Goal: Answer question/provide support: Share knowledge or assist other users

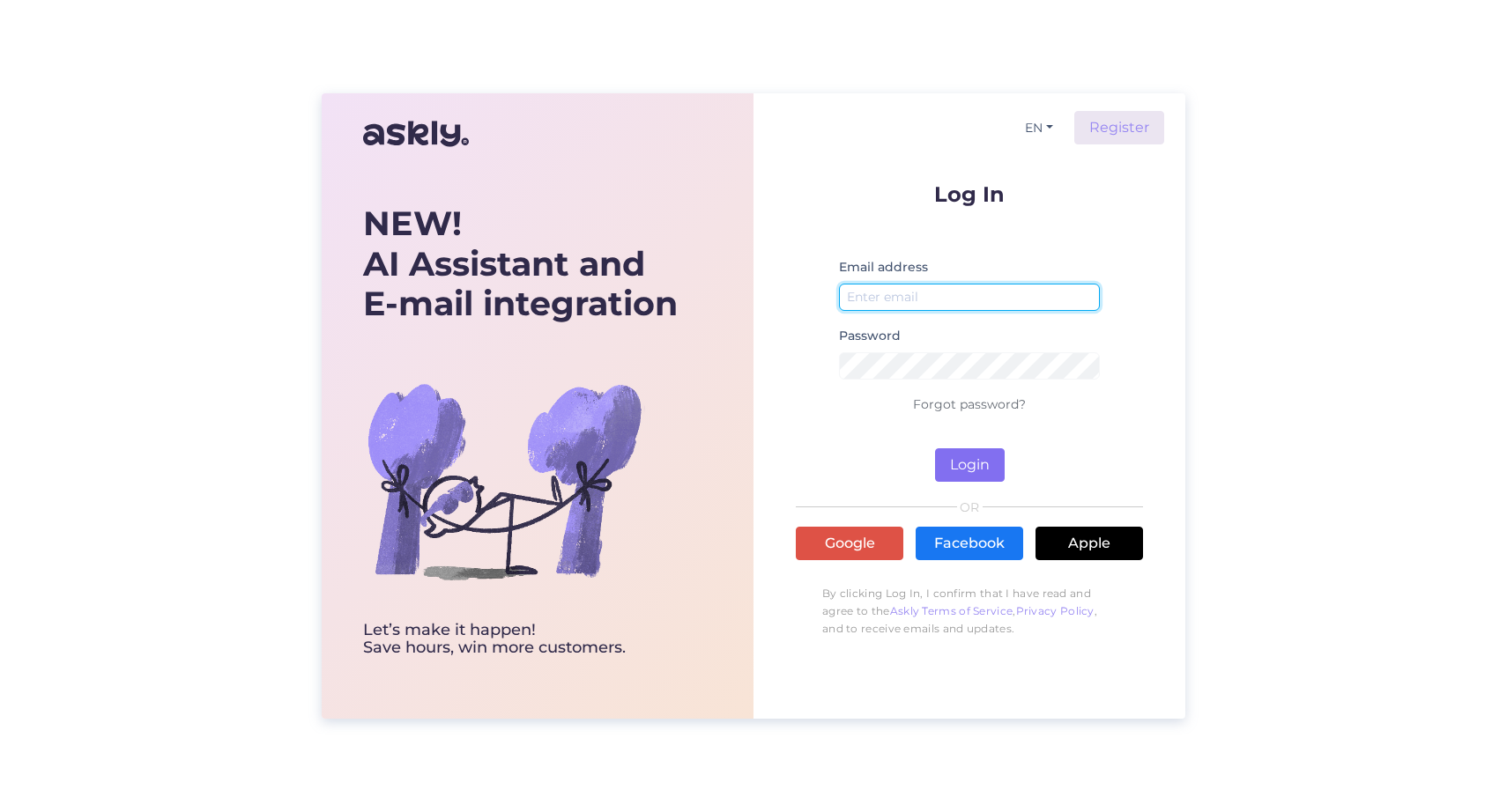
type input "[EMAIL_ADDRESS][DOMAIN_NAME]"
click at [963, 464] on button "Login" at bounding box center [969, 465] width 69 height 34
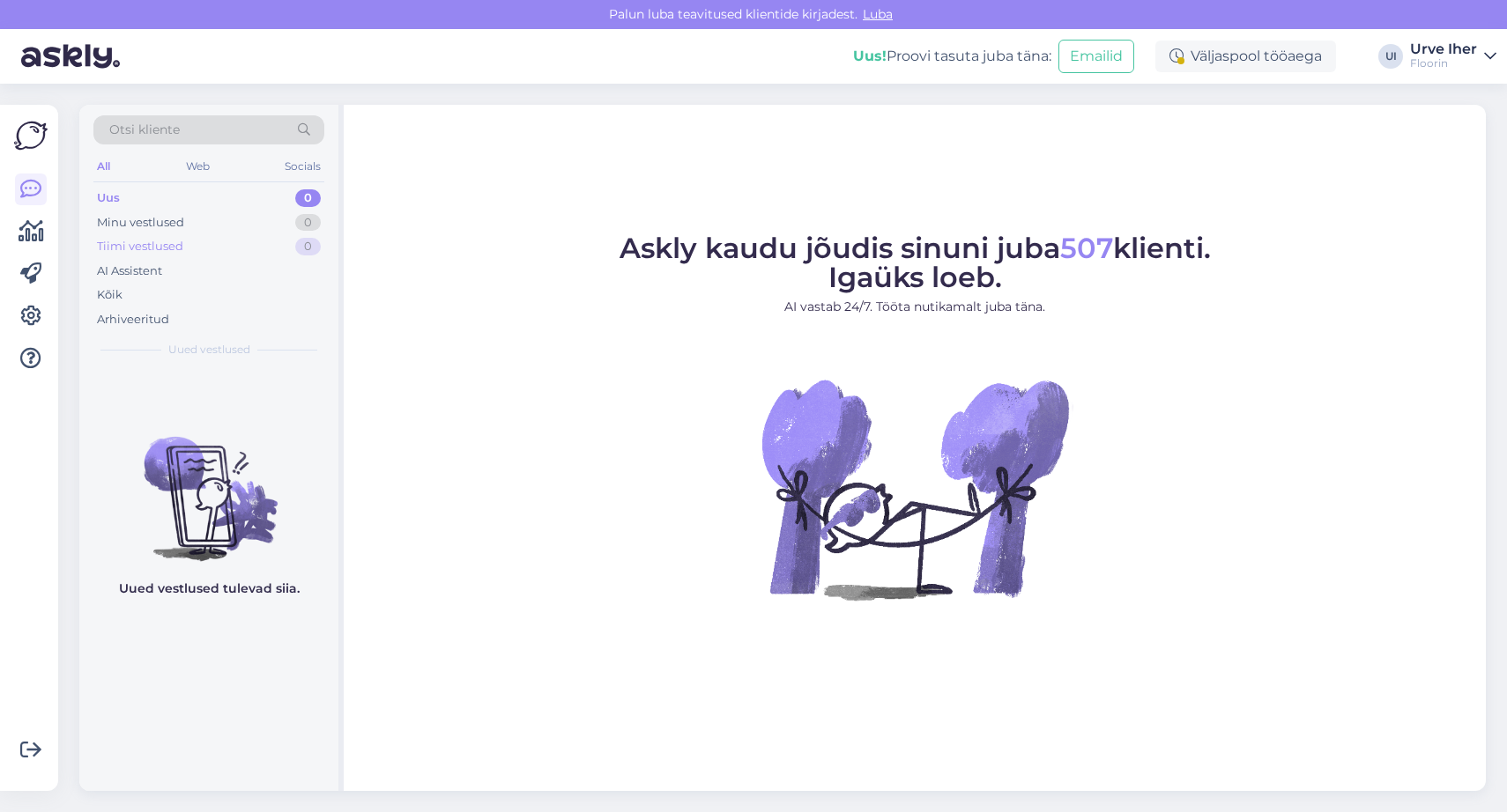
click at [132, 243] on div "Tiimi vestlused" at bounding box center [140, 246] width 86 height 18
click at [110, 293] on div "Kõik" at bounding box center [109, 295] width 25 height 18
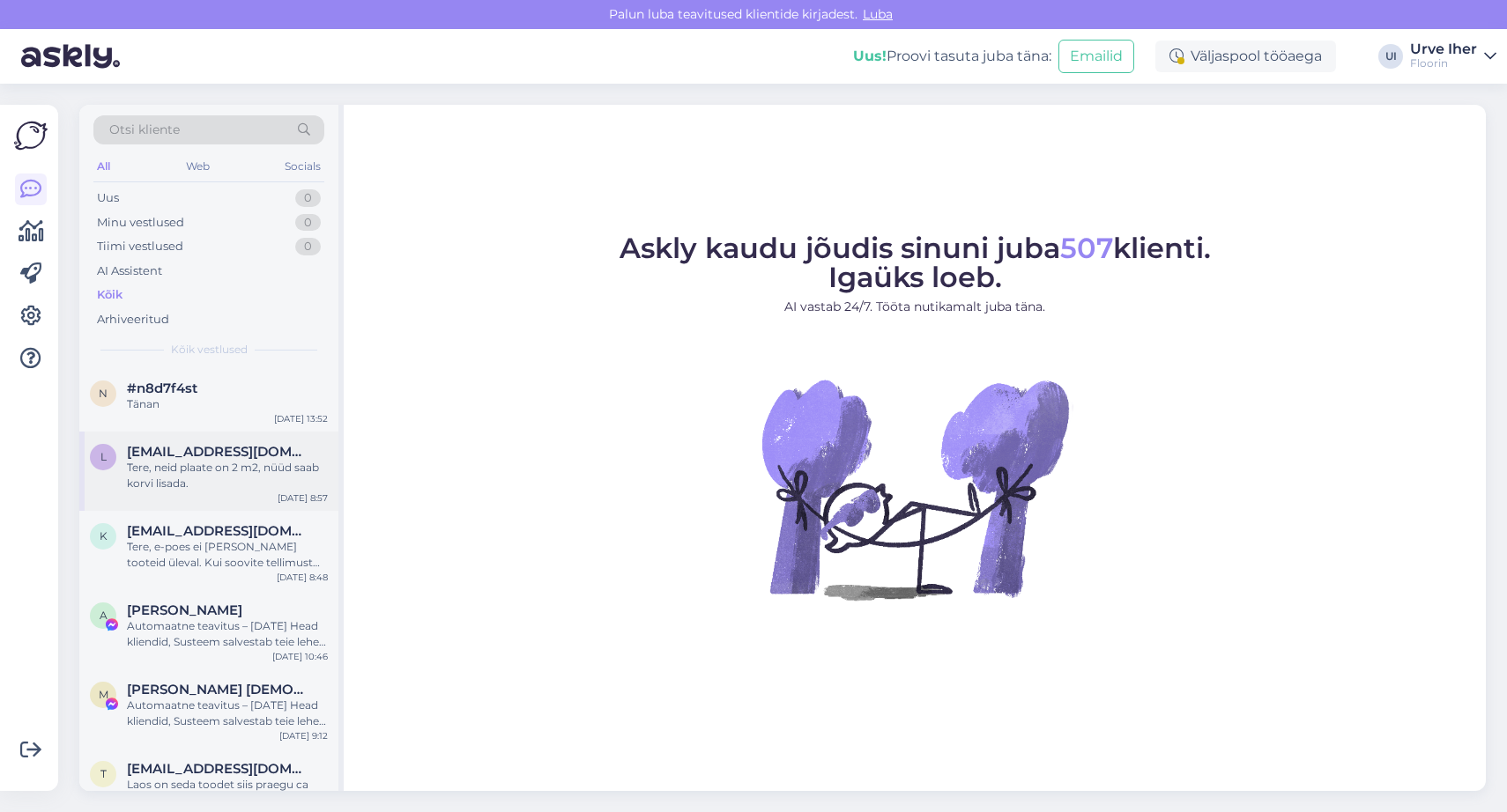
click at [161, 454] on span "[EMAIL_ADDRESS][DOMAIN_NAME]" at bounding box center [218, 451] width 184 height 16
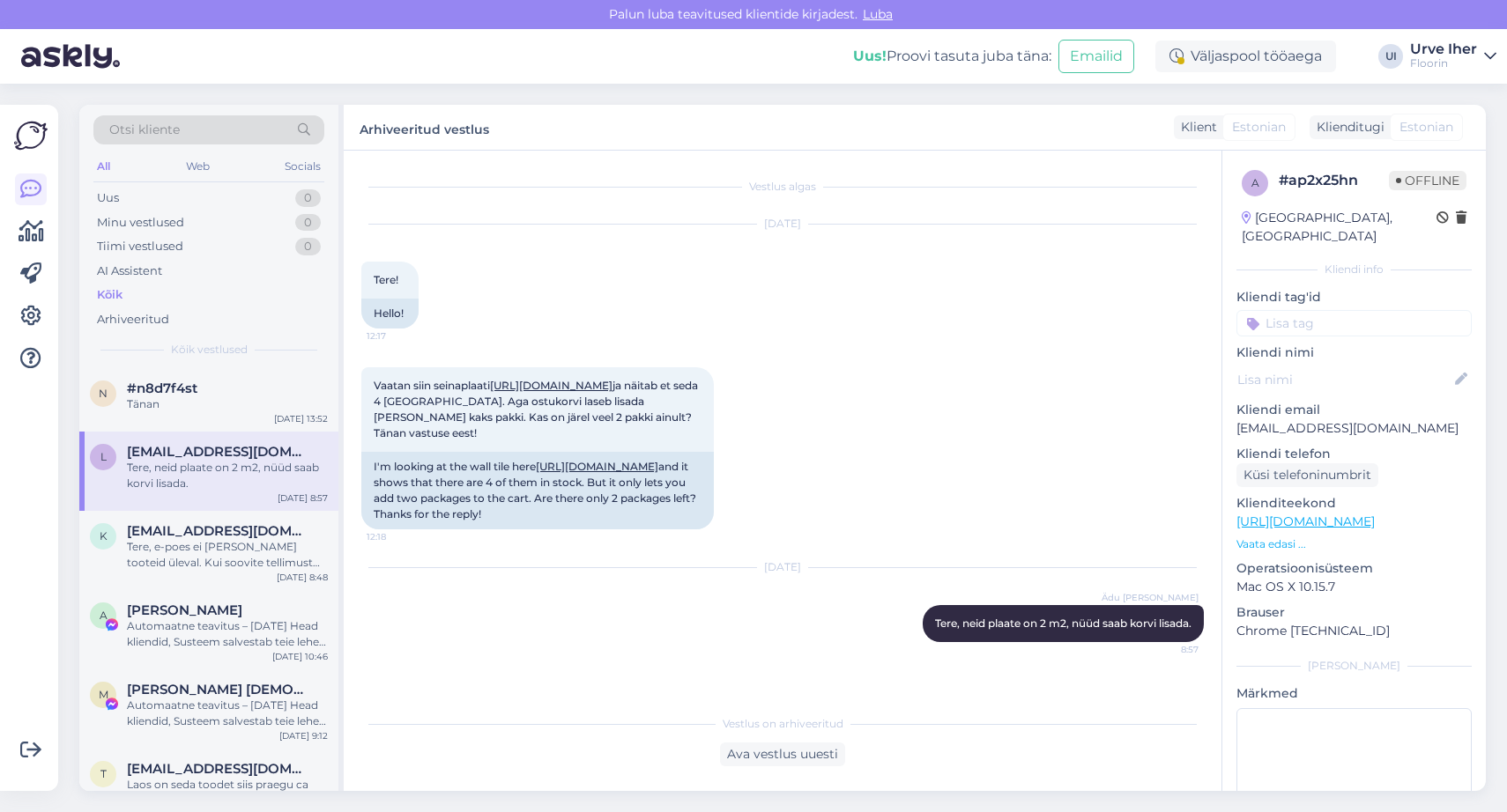
scroll to position [20, 0]
click at [1267, 537] on p "Vaata edasi ..." at bounding box center [1353, 544] width 235 height 16
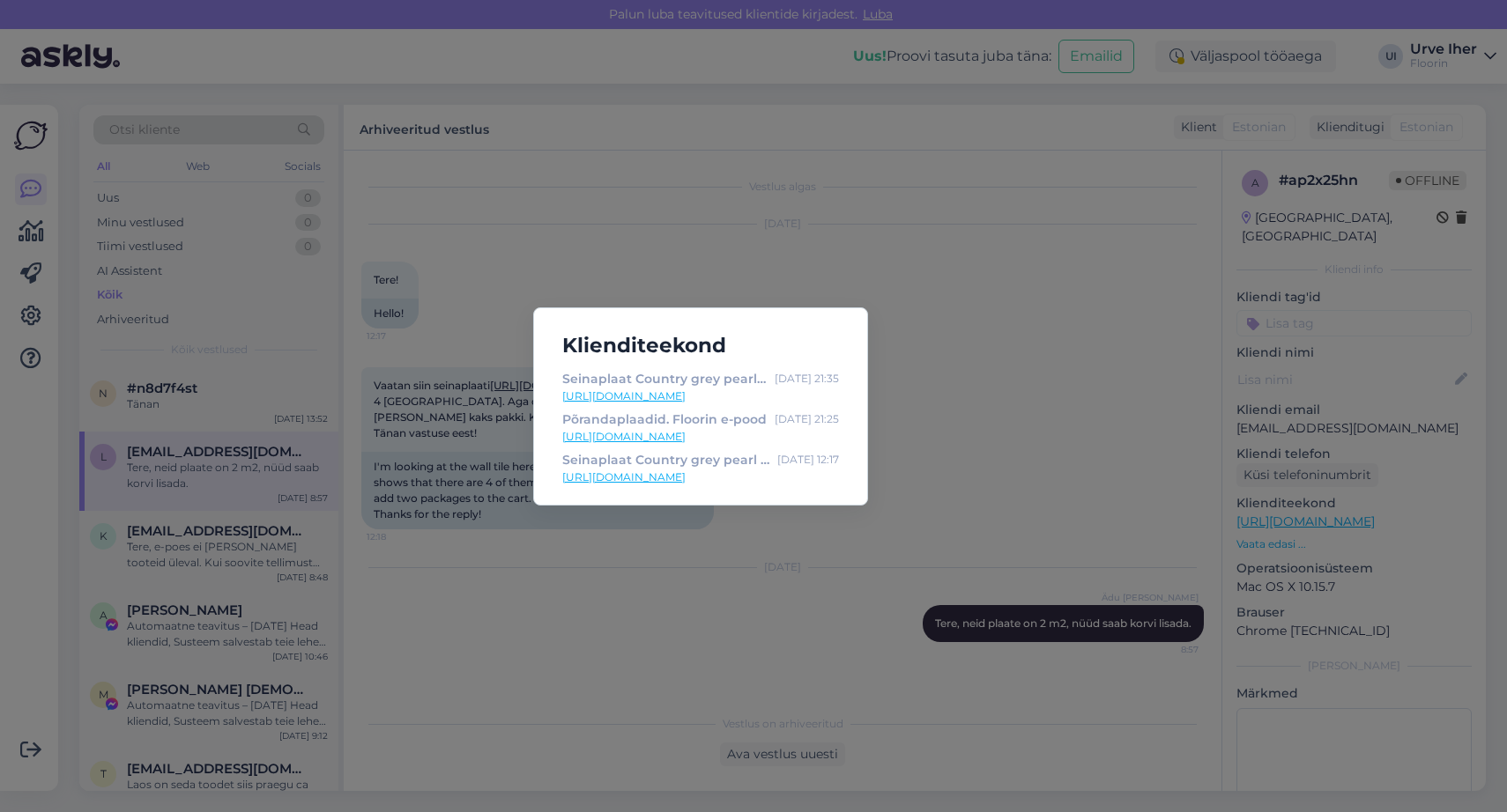
click at [1004, 361] on div "Klienditeekond Seinaplaat Country grey pearl 6.5x20. Floorin e-pood [DATE] 21:3…" at bounding box center [753, 406] width 1507 height 812
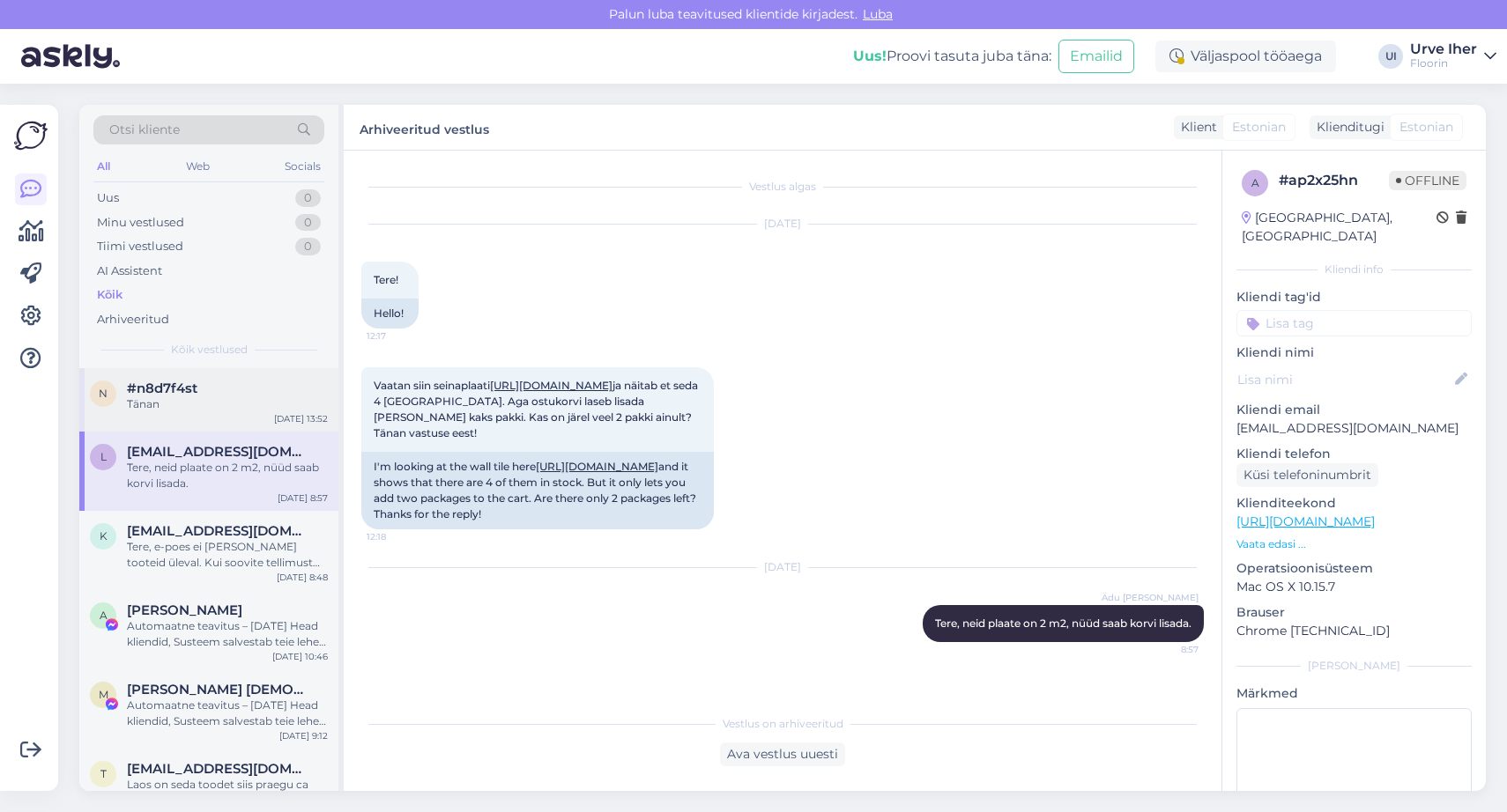
click at [162, 407] on div "Tänan" at bounding box center [227, 404] width 200 height 16
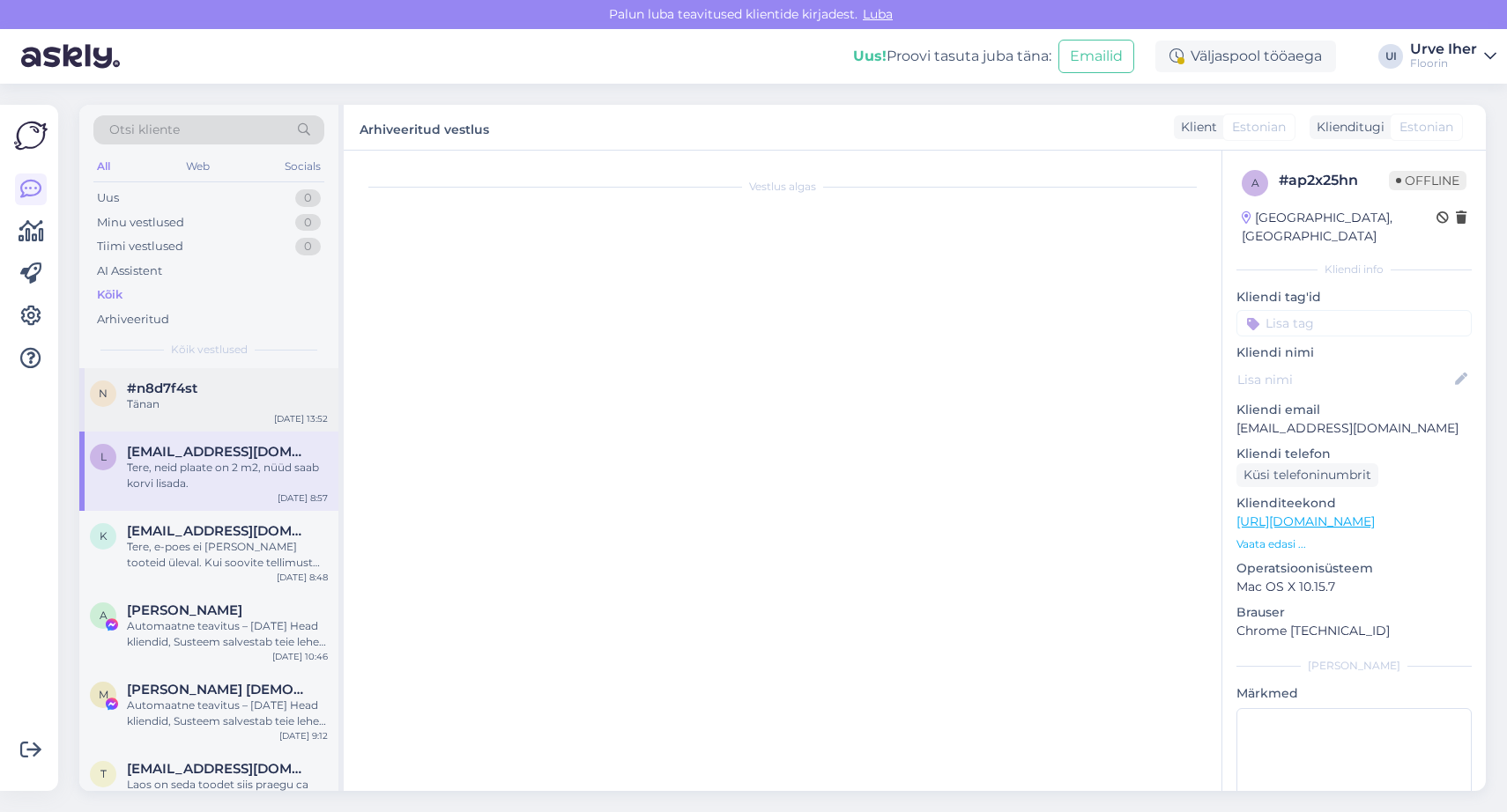
scroll to position [16, 0]
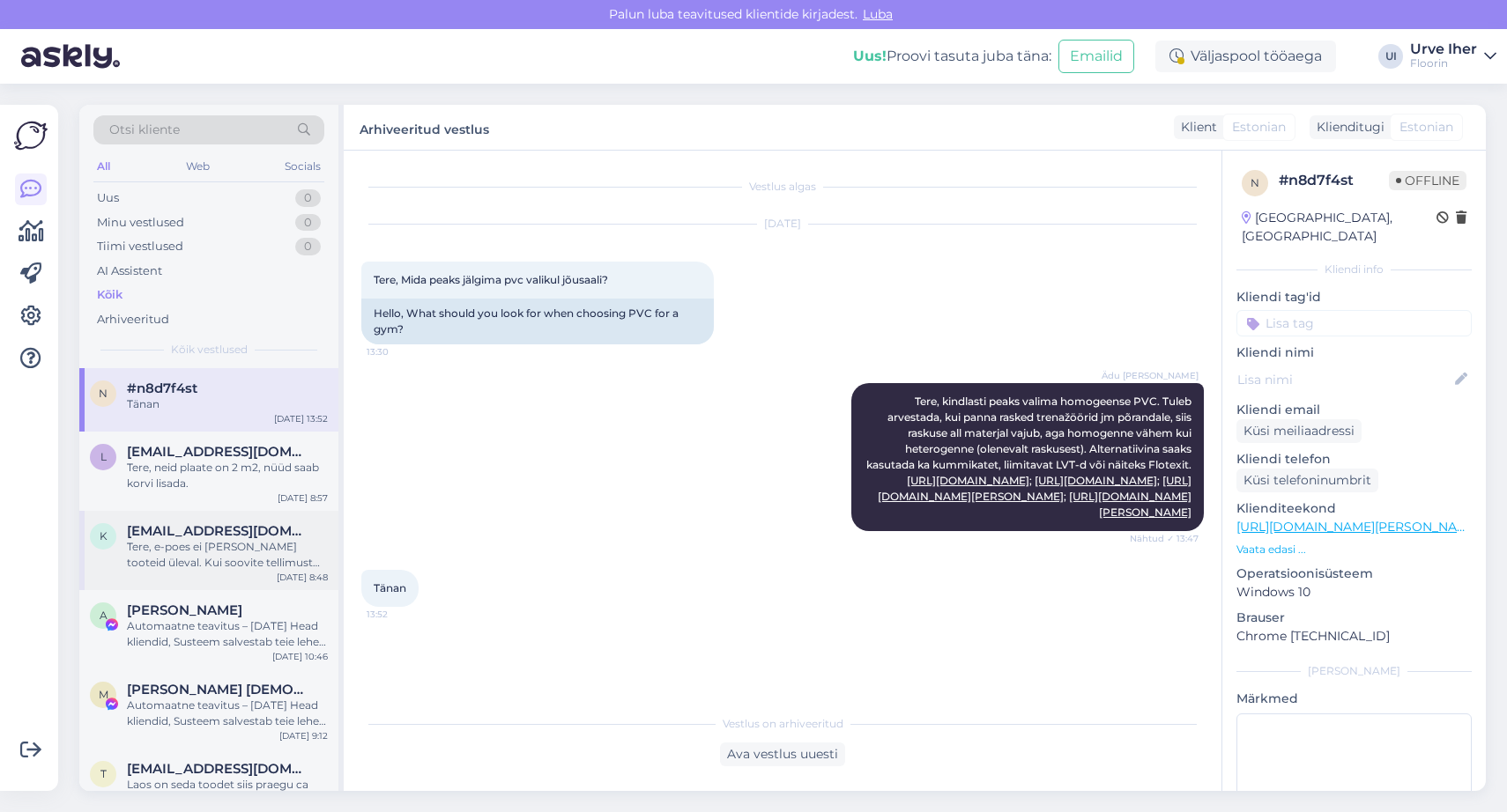
click at [157, 534] on span "[EMAIL_ADDRESS][DOMAIN_NAME]" at bounding box center [218, 531] width 184 height 16
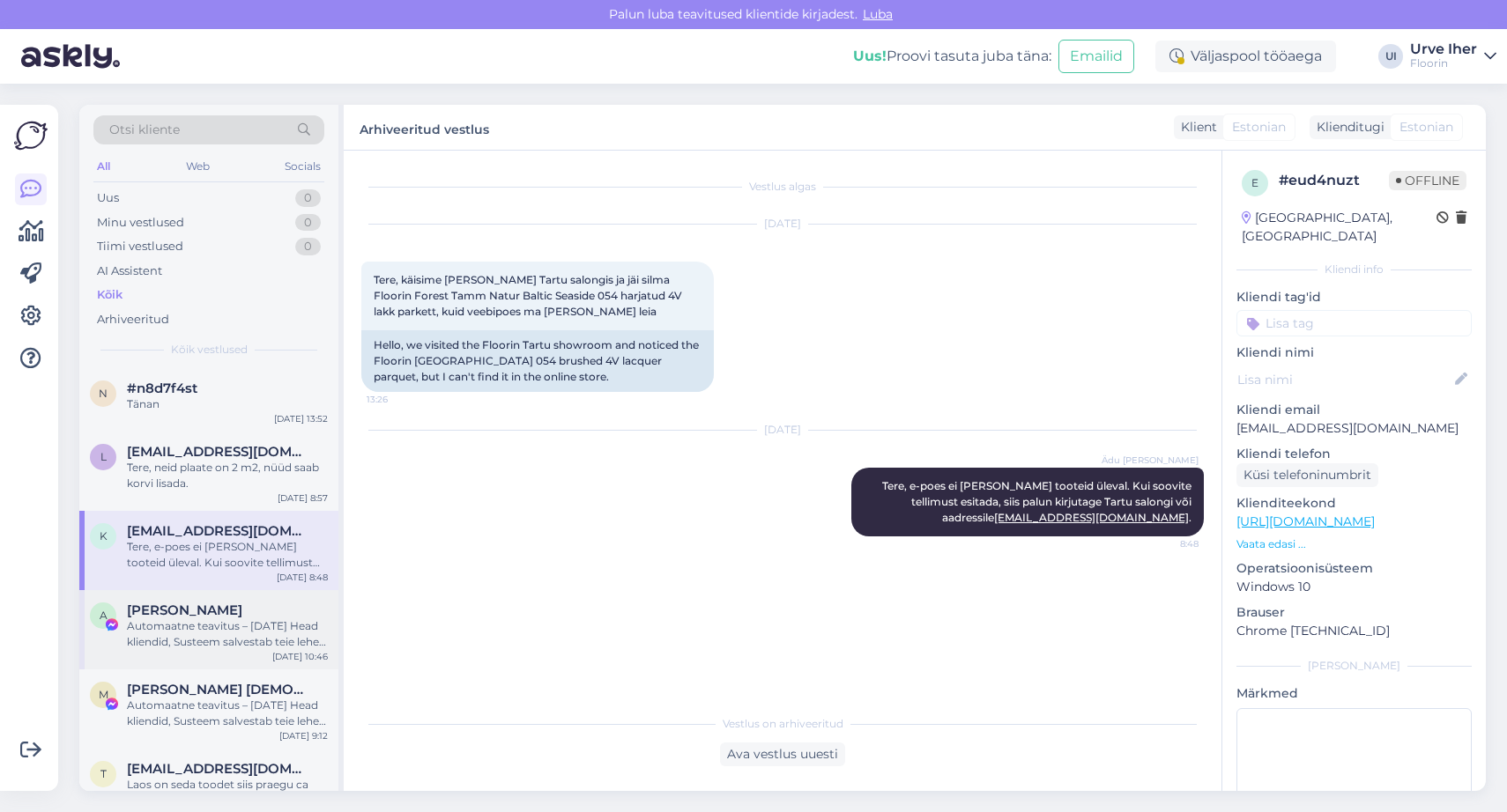
click at [152, 615] on span "[PERSON_NAME]" at bounding box center [184, 610] width 115 height 16
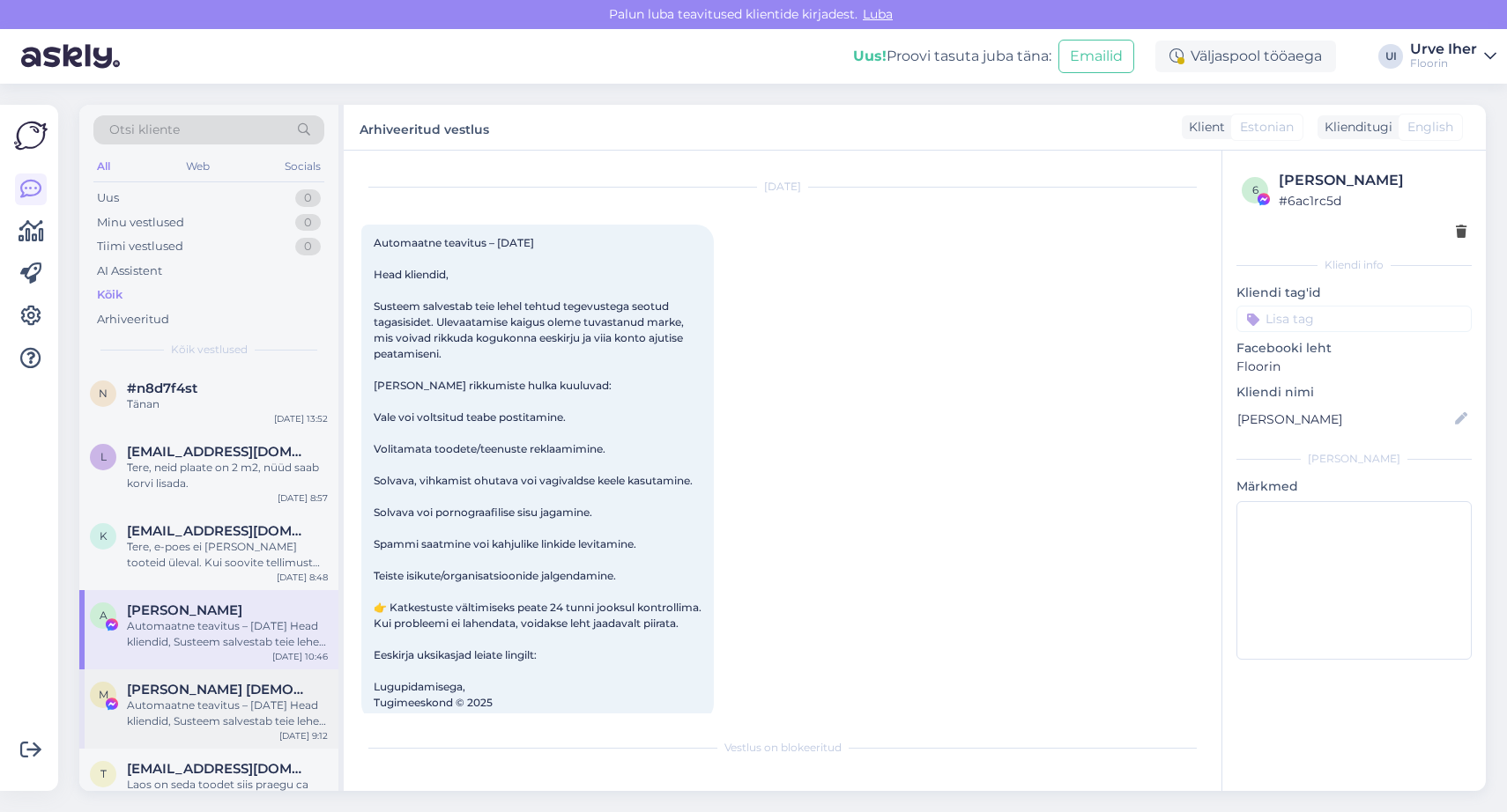
click at [160, 701] on div "Automaatne teavitus – [DATE] Head kliendid, Susteem salvestab teie lehel tehtud…" at bounding box center [227, 714] width 200 height 32
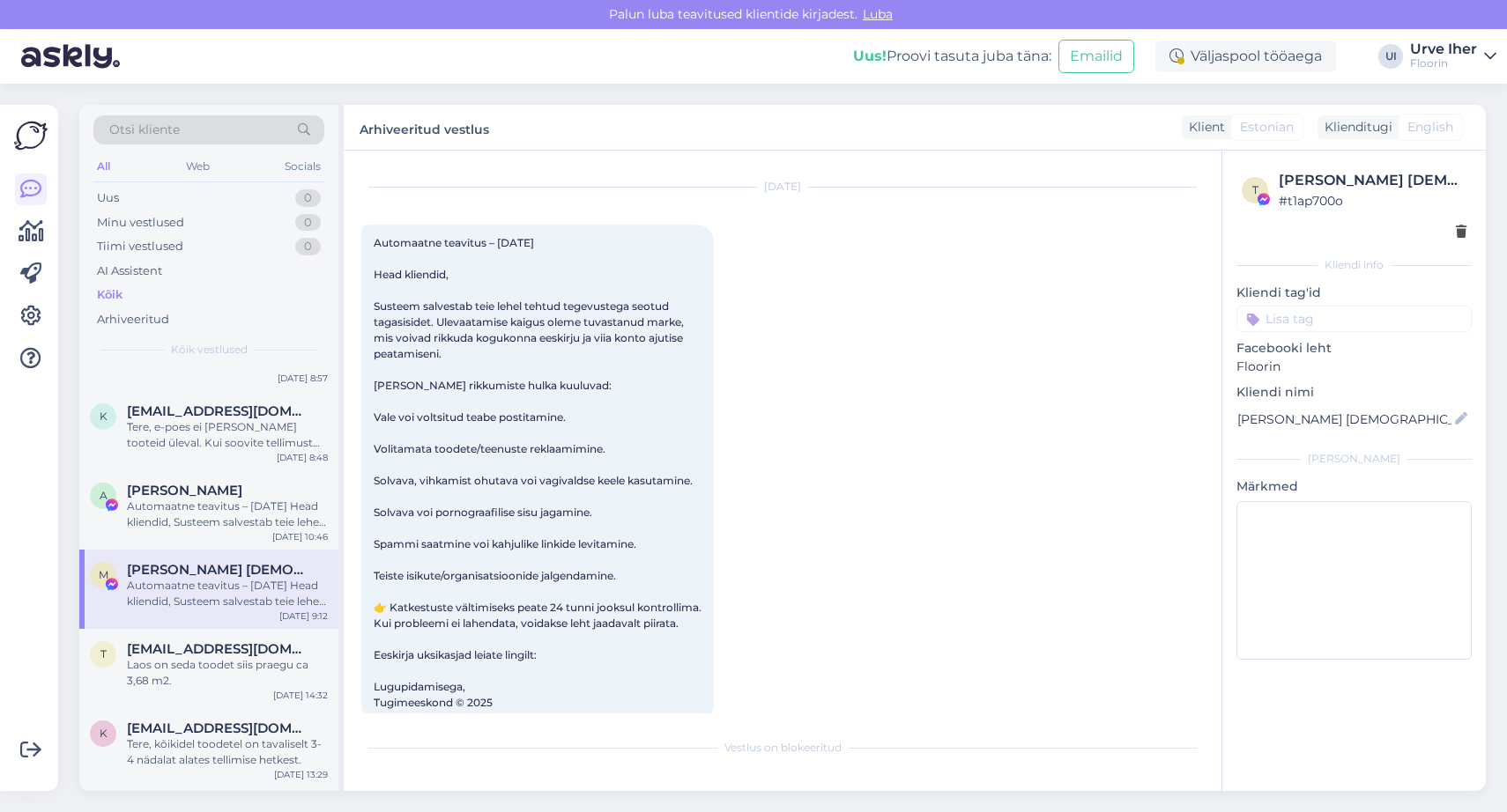
scroll to position [124, 0]
click at [169, 668] on div "Laos on seda toodet siis praegu ca 3,68 m2." at bounding box center [227, 670] width 200 height 32
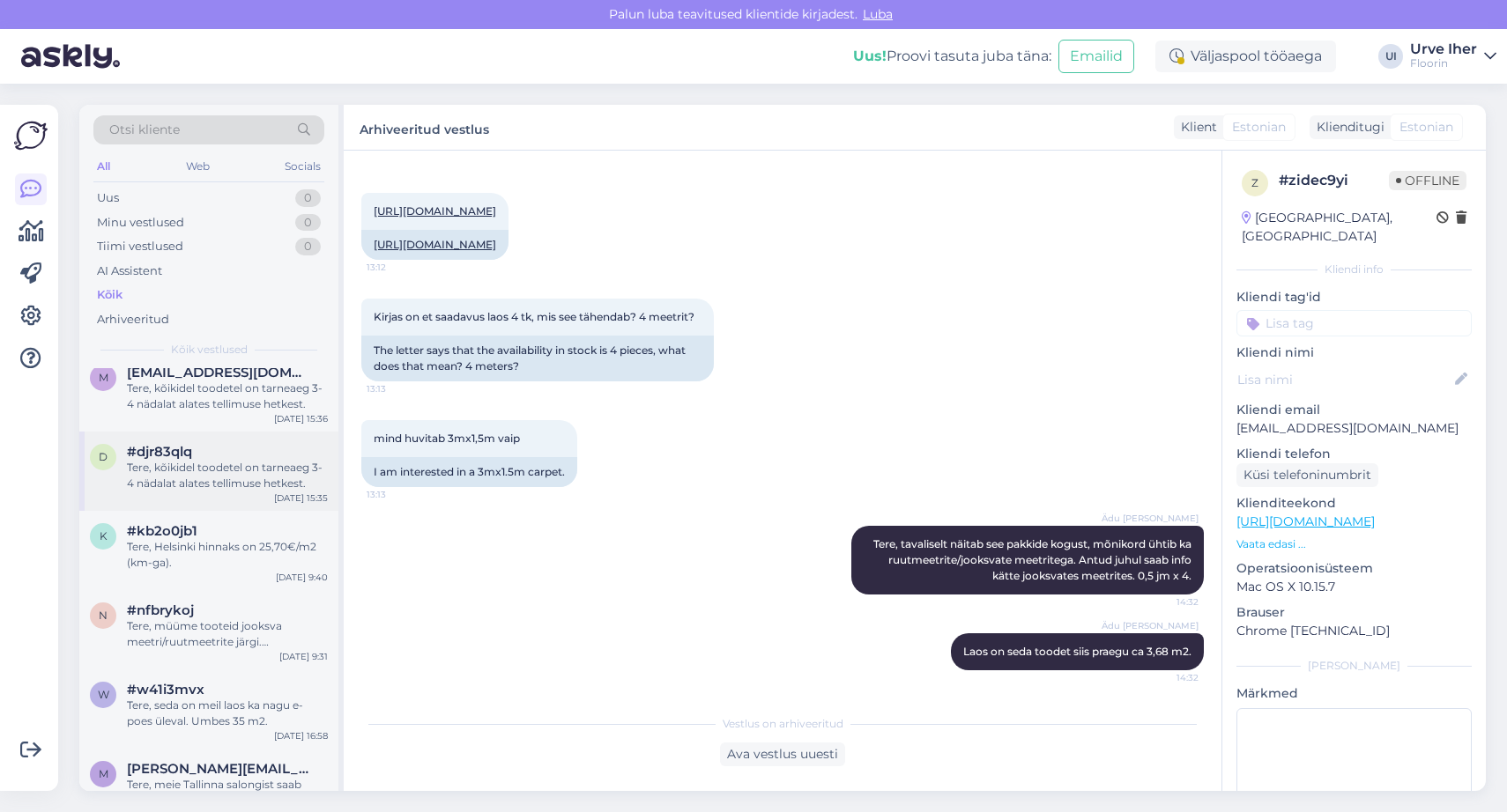
scroll to position [0, 0]
